Goal: Browse casually

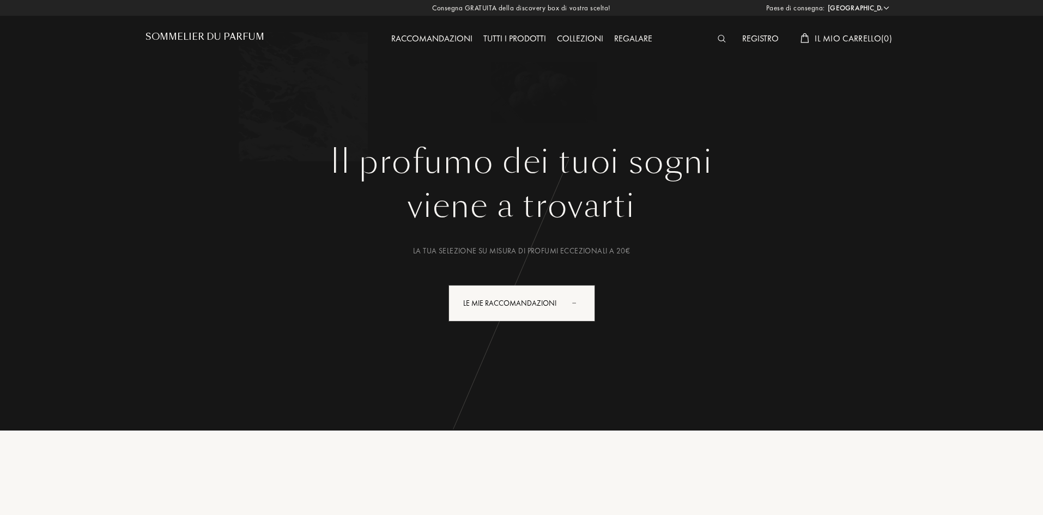
select select "IT"
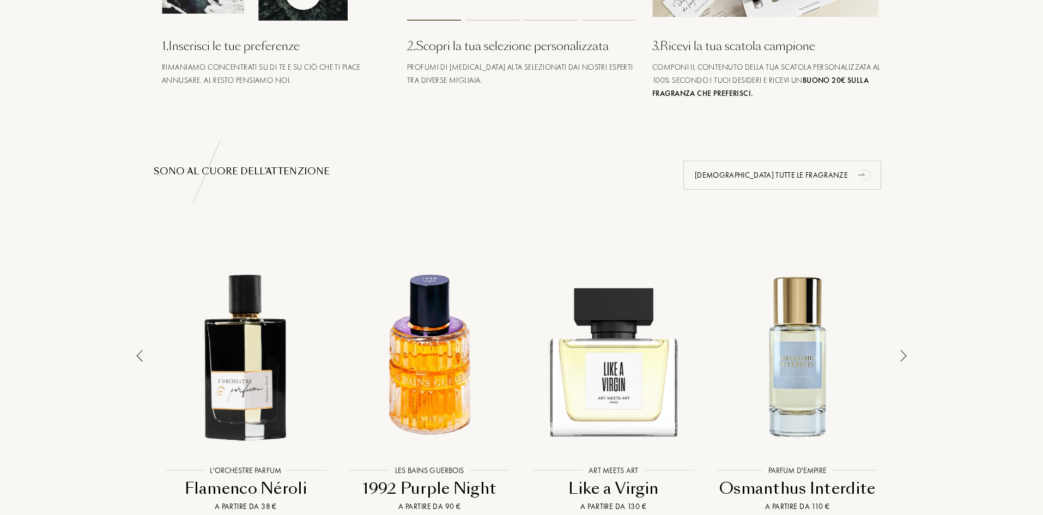
scroll to position [709, 0]
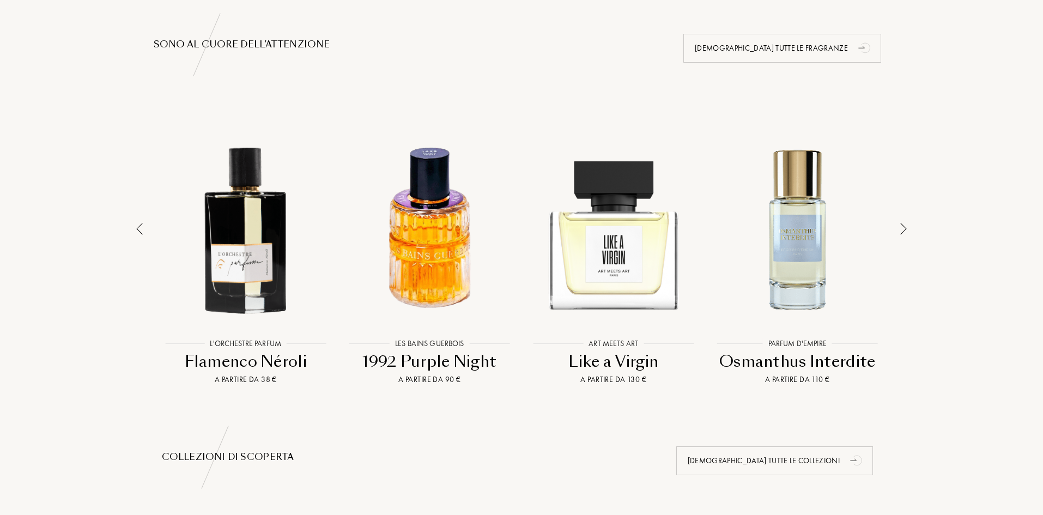
click at [905, 231] on img at bounding box center [904, 229] width 7 height 12
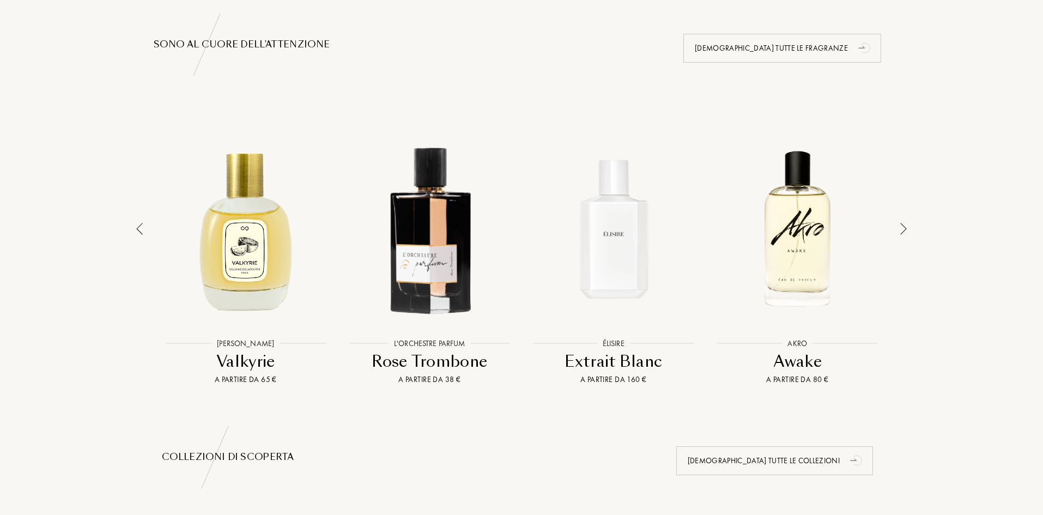
click at [908, 228] on div at bounding box center [903, 251] width 15 height 269
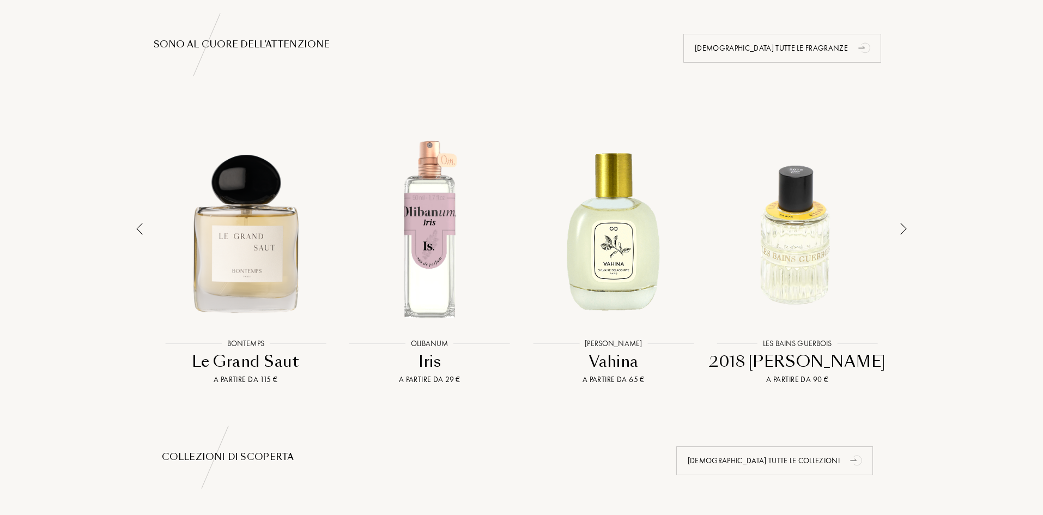
click at [142, 225] on img at bounding box center [139, 229] width 7 height 12
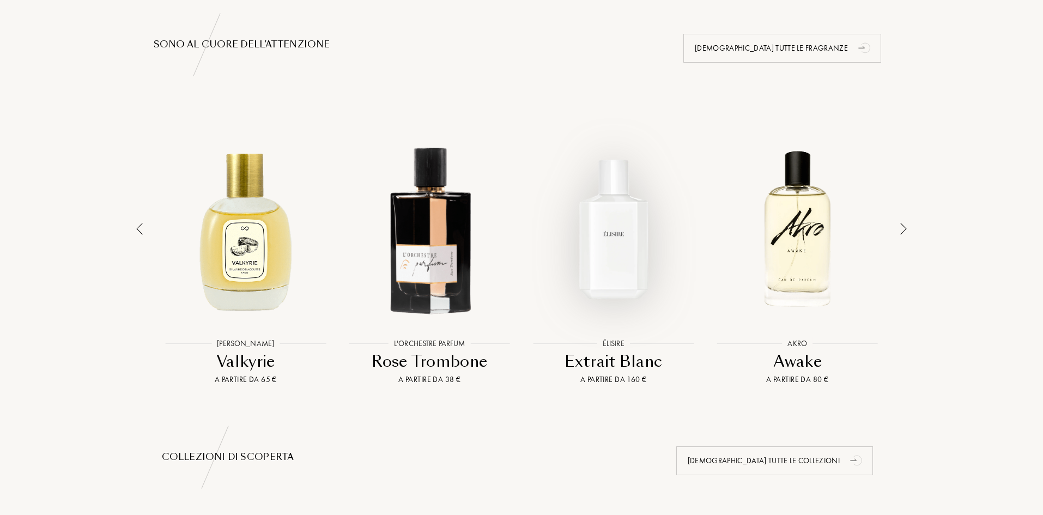
click at [600, 244] on div at bounding box center [613, 229] width 179 height 203
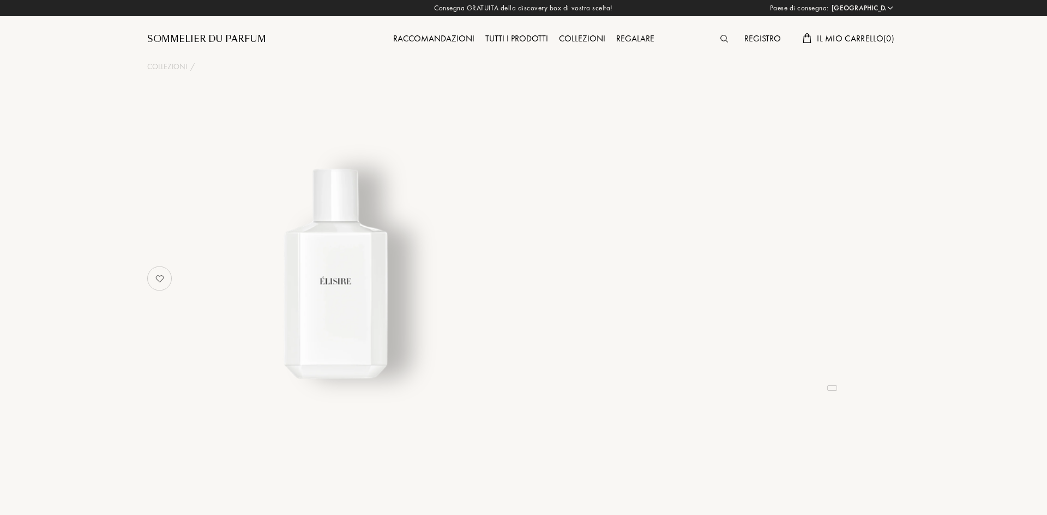
select select "IT"
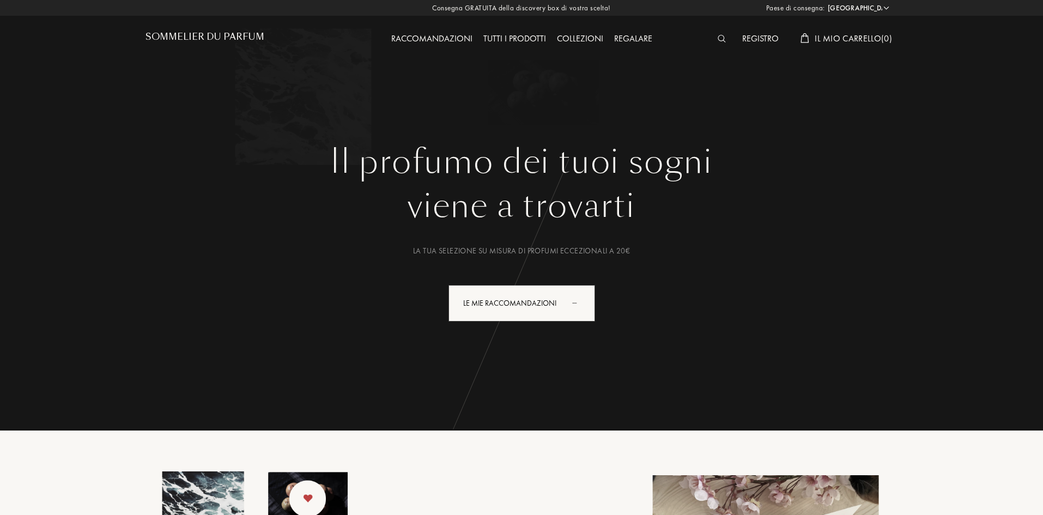
select select "IT"
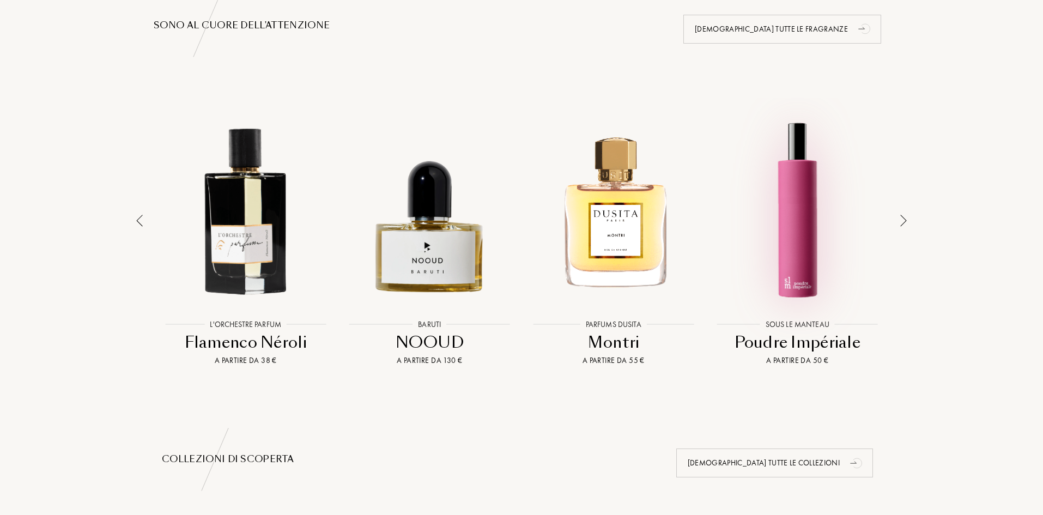
scroll to position [709, 0]
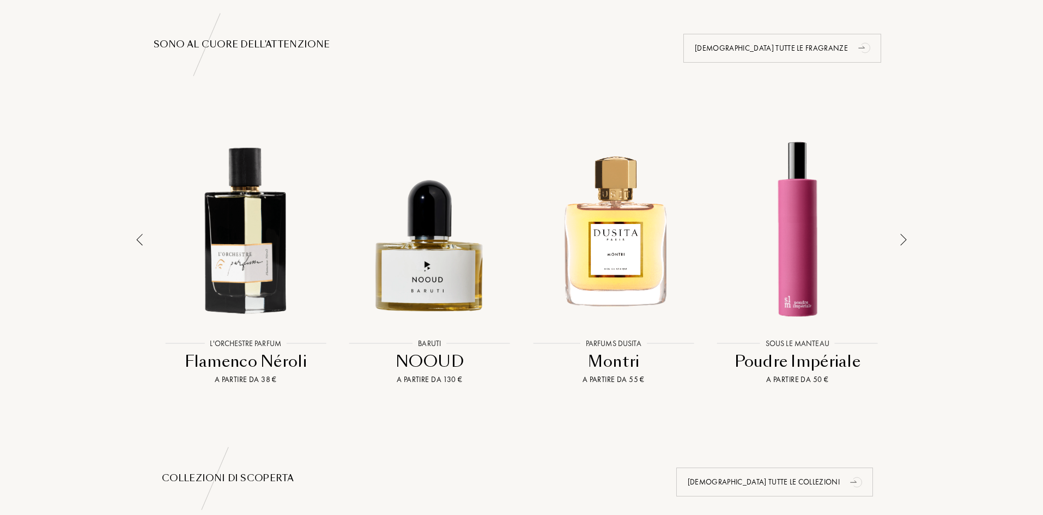
click at [900, 230] on div at bounding box center [903, 262] width 15 height 290
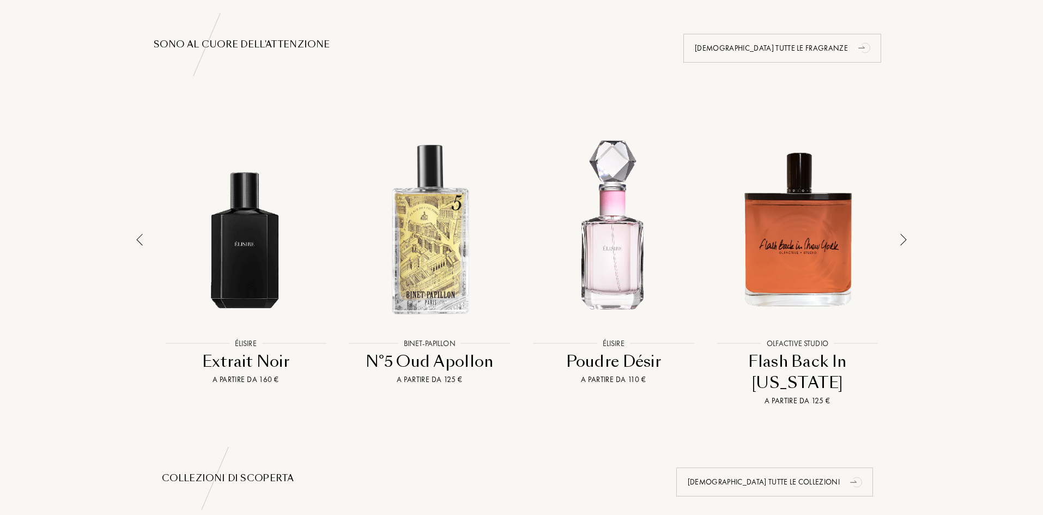
click at [901, 234] on img at bounding box center [904, 240] width 7 height 12
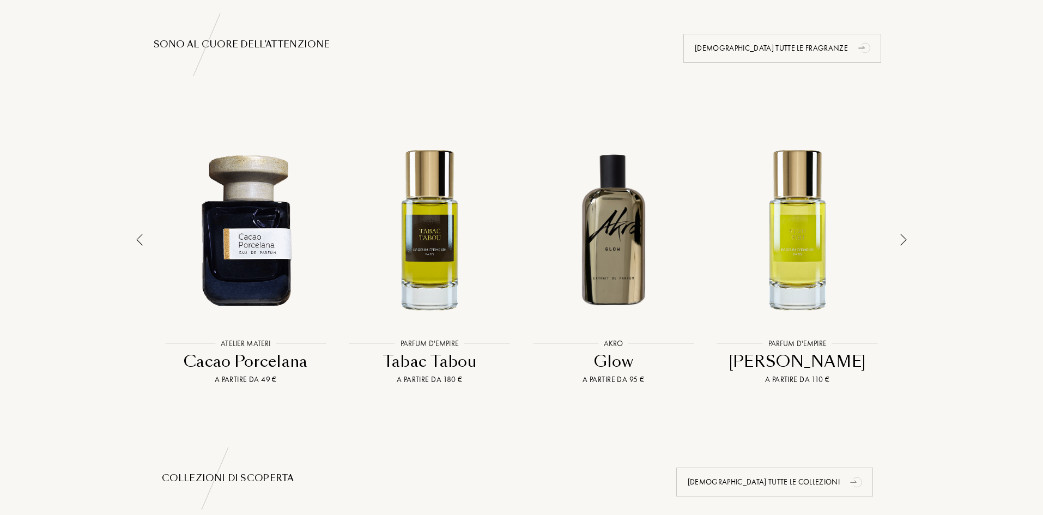
click at [901, 234] on img at bounding box center [904, 240] width 7 height 12
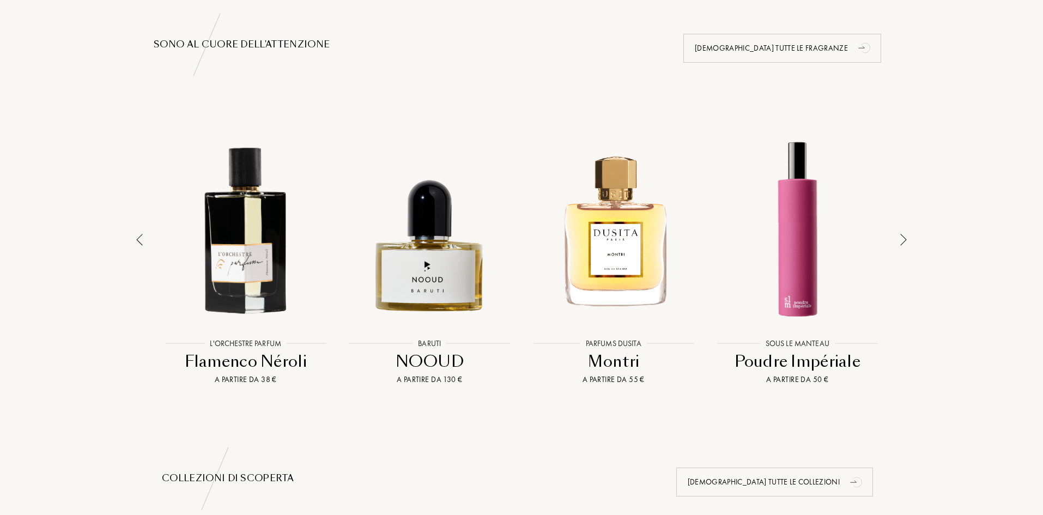
click at [901, 234] on img at bounding box center [904, 240] width 7 height 12
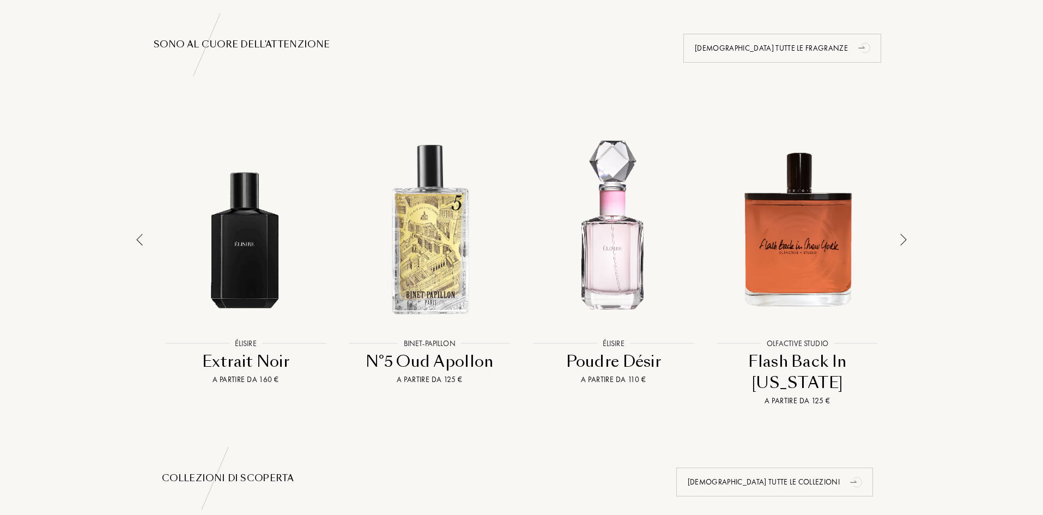
click at [901, 234] on img at bounding box center [904, 240] width 7 height 12
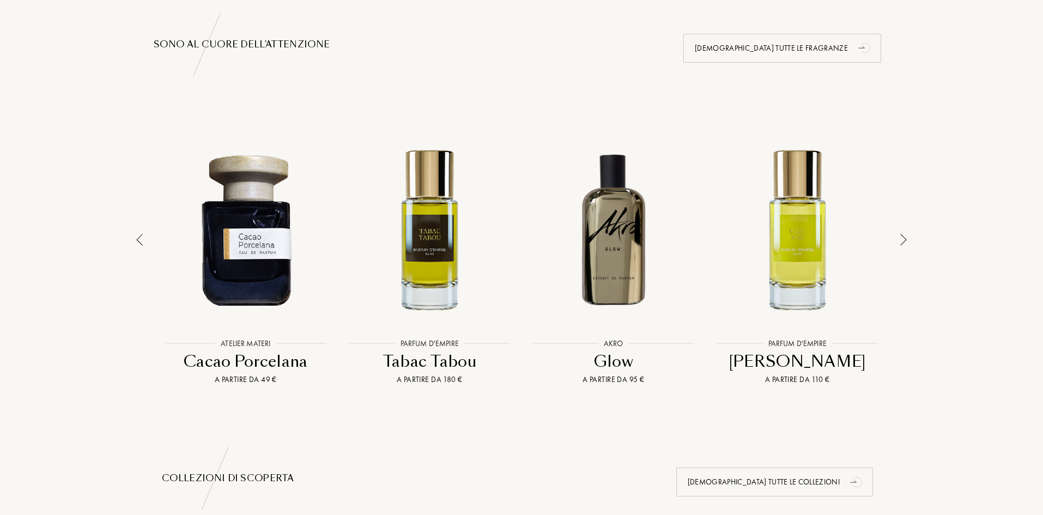
click at [901, 234] on img at bounding box center [904, 240] width 7 height 12
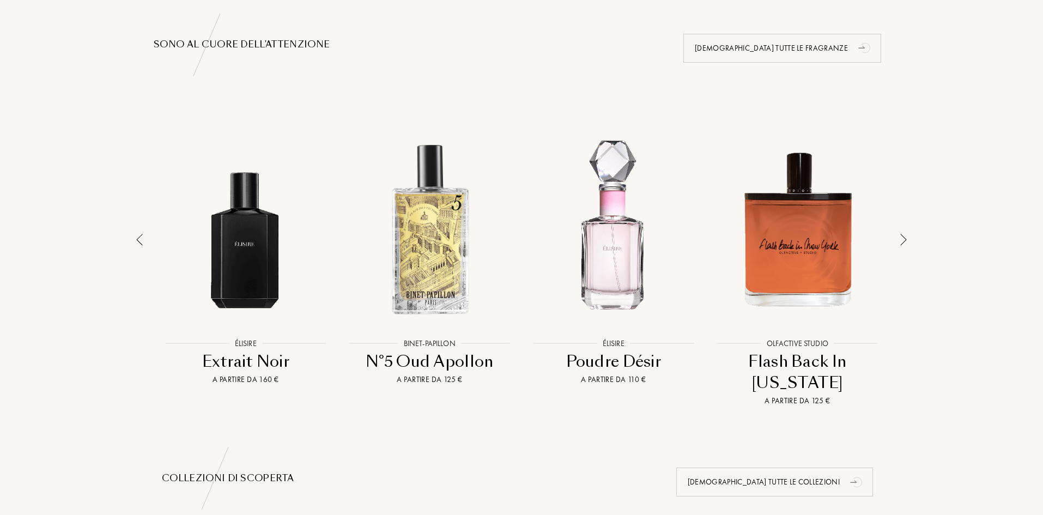
click at [901, 234] on img at bounding box center [904, 240] width 7 height 12
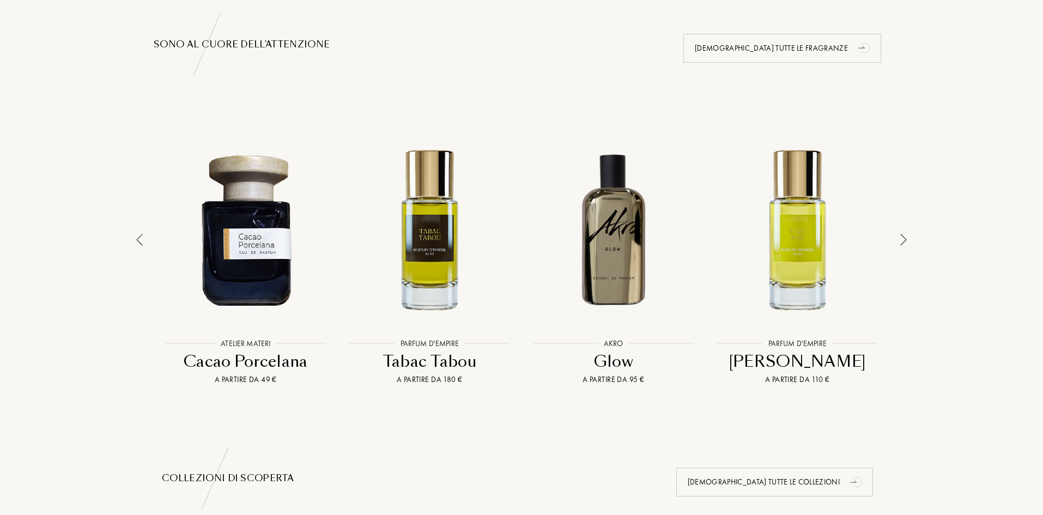
click at [901, 234] on img at bounding box center [904, 240] width 7 height 12
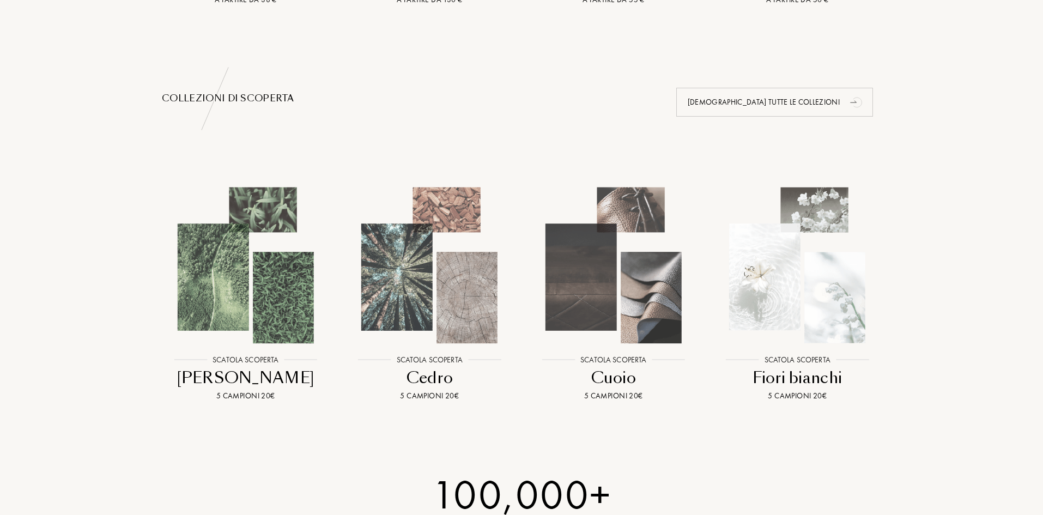
scroll to position [1090, 0]
